Goal: Entertainment & Leisure: Consume media (video, audio)

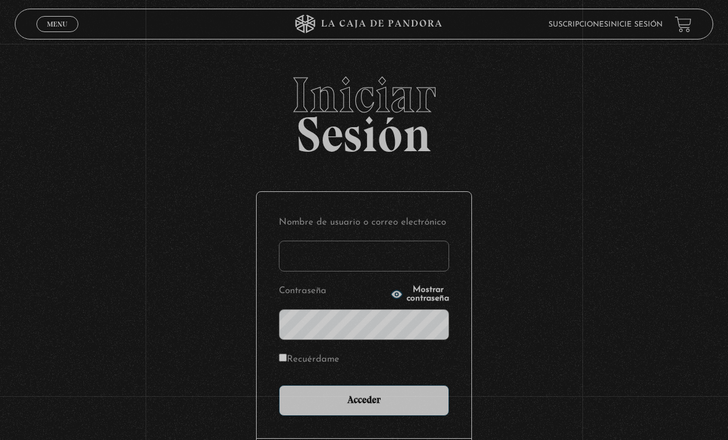
type input "nanwi"
click at [364, 406] on input "Acceder" at bounding box center [364, 400] width 170 height 31
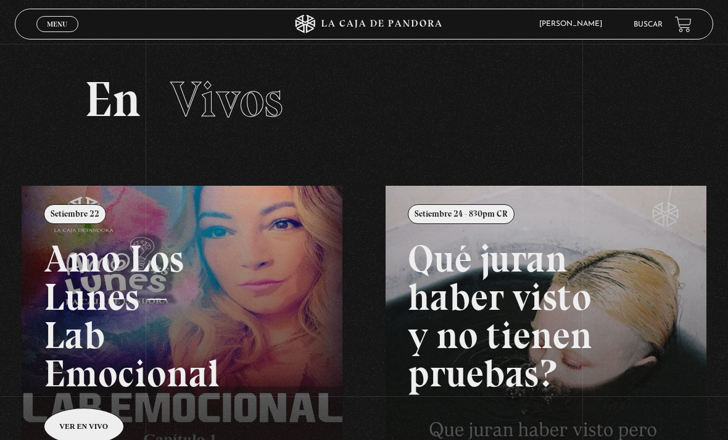
click at [62, 28] on span "Menu" at bounding box center [57, 23] width 20 height 7
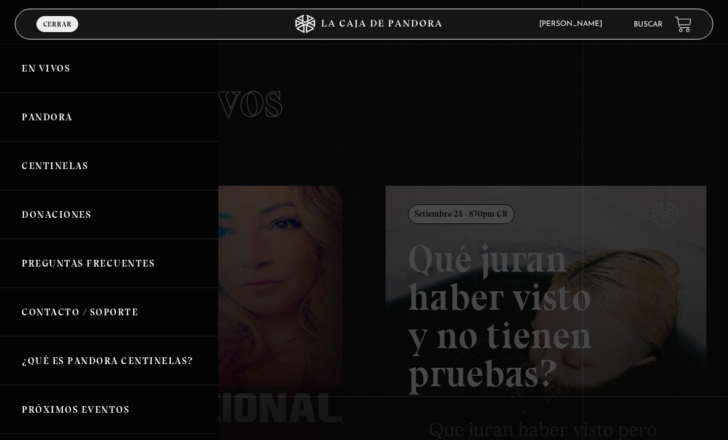
click at [39, 165] on link "Centinelas" at bounding box center [109, 165] width 218 height 49
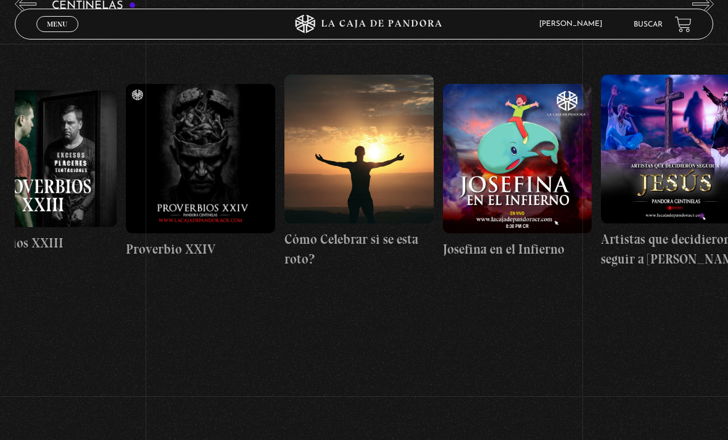
scroll to position [0, 4035]
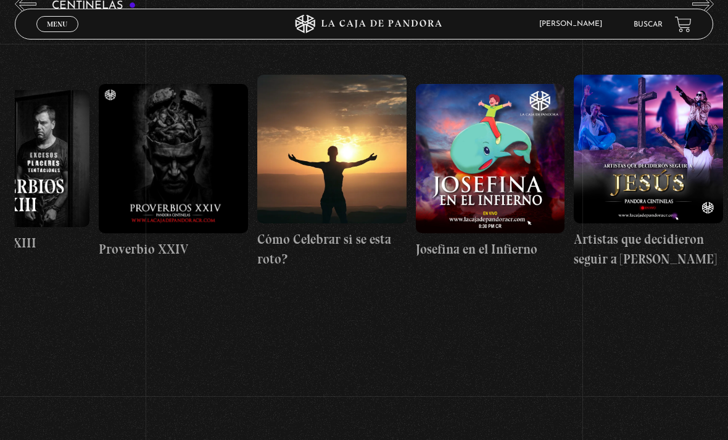
click at [155, 208] on figure at bounding box center [173, 158] width 149 height 149
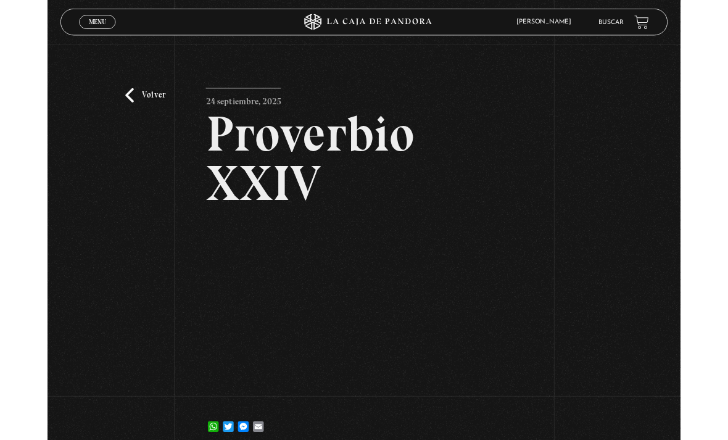
scroll to position [162, 0]
